Goal: Find contact information: Find contact information

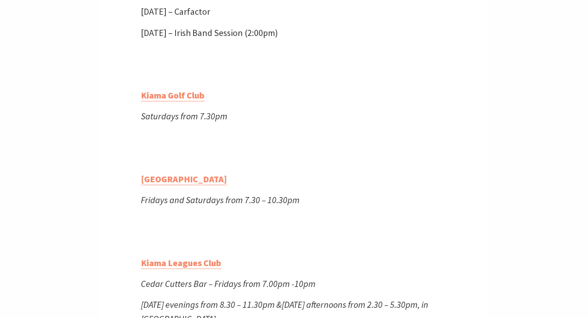
scroll to position [1431, 0]
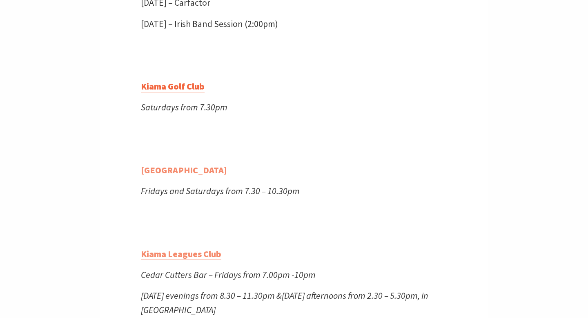
click at [190, 92] on strong "Kiama Golf Club" at bounding box center [173, 85] width 64 height 11
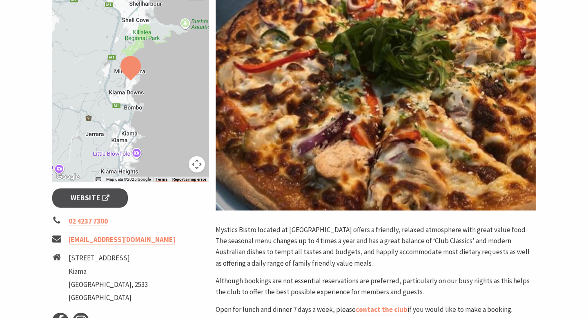
scroll to position [153, 0]
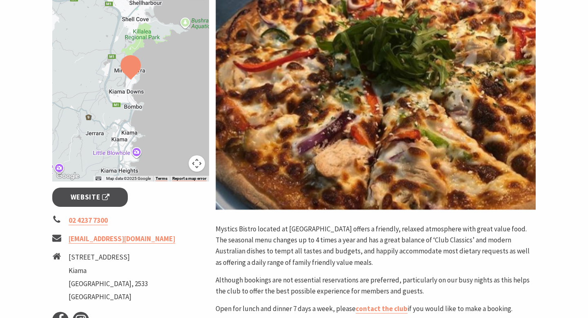
drag, startPoint x: 68, startPoint y: 232, endPoint x: 186, endPoint y: 234, distance: 118.4
click at [186, 234] on ul "02 4237 7300 [EMAIL_ADDRESS][DOMAIN_NAME] [STREET_ADDRESS]" at bounding box center [130, 259] width 157 height 89
copy li "[EMAIL_ADDRESS][DOMAIN_NAME]"
